Goal: Obtain resource: Download file/media

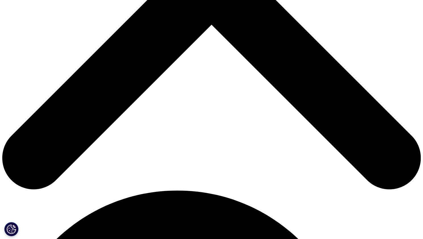
scroll to position [237, 0]
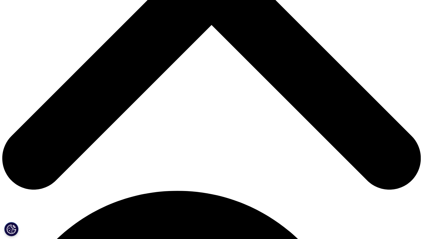
type input "z"
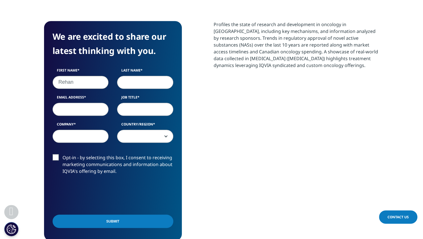
type input "Rehan"
click at [122, 83] on input "Last Name" at bounding box center [145, 82] width 56 height 13
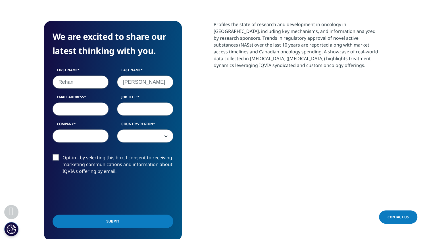
type input "Ahmed"
click at [92, 104] on input "Email Address" at bounding box center [81, 109] width 56 height 13
type input "rehan_soccer@hotmail.com"
click at [125, 110] on input "Job Title" at bounding box center [145, 109] width 56 height 13
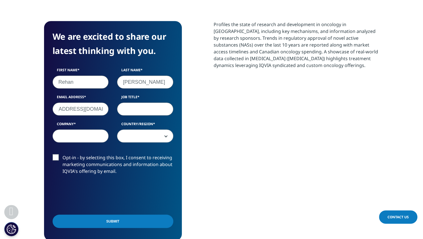
scroll to position [0, 0]
type input "O"
type input "Pharmacist"
click at [93, 134] on input "Company" at bounding box center [81, 136] width 56 height 13
type input "PAPP"
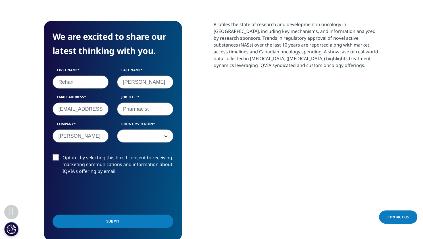
click at [147, 136] on span at bounding box center [145, 136] width 56 height 13
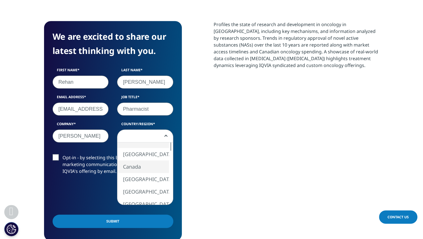
select select "Canada"
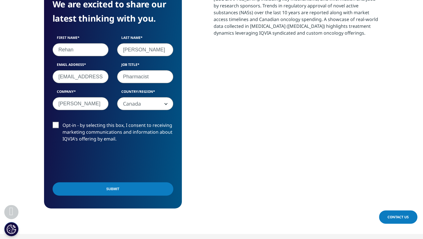
scroll to position [270, 0]
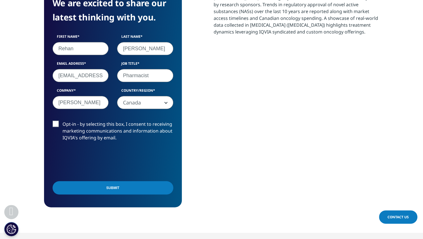
click at [120, 183] on input "Submit" at bounding box center [113, 187] width 121 height 13
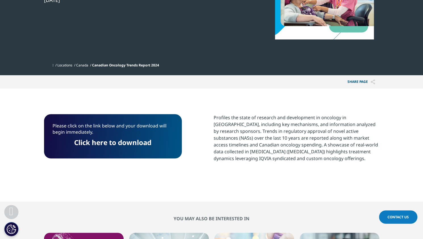
scroll to position [143, 0]
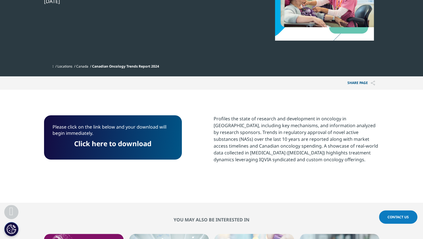
click at [149, 148] on p "Click here to download" at bounding box center [113, 146] width 121 height 11
click at [146, 146] on link "Click here to download" at bounding box center [112, 143] width 77 height 9
